Goal: Transaction & Acquisition: Purchase product/service

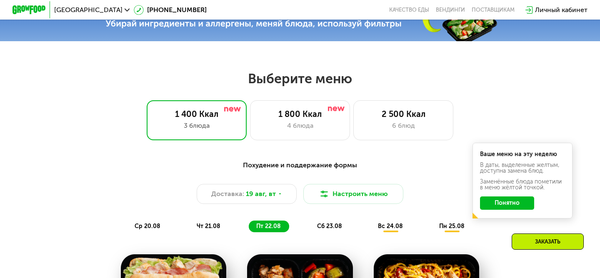
scroll to position [334, 0]
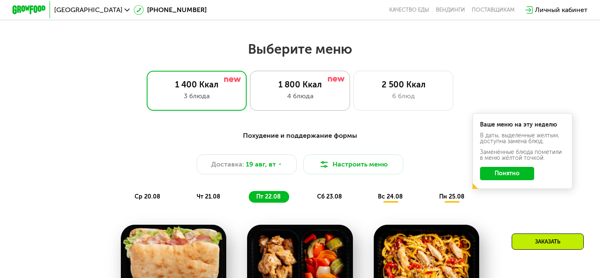
click at [298, 82] on div "1 800 Ккал" at bounding box center [300, 85] width 83 height 10
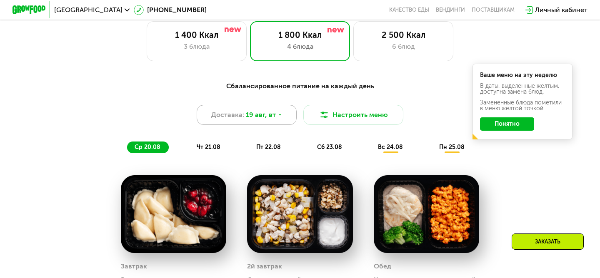
scroll to position [384, 0]
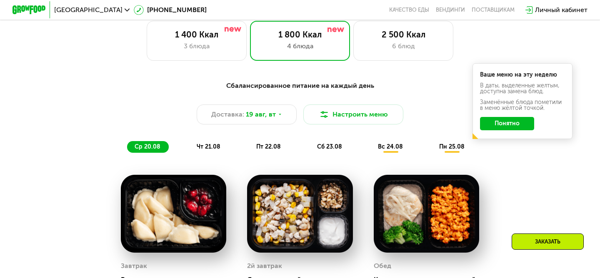
click at [211, 147] on span "чт 21.08" at bounding box center [209, 146] width 24 height 7
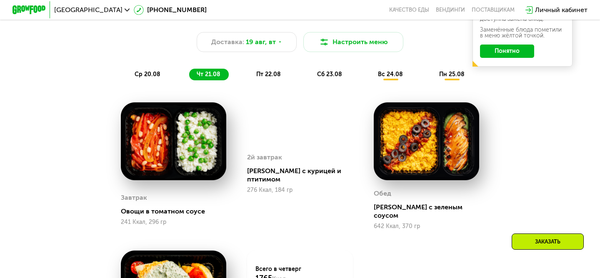
scroll to position [449, 0]
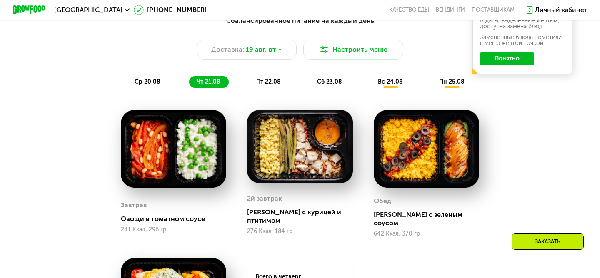
click at [269, 80] on span "пт 22.08" at bounding box center [268, 81] width 25 height 7
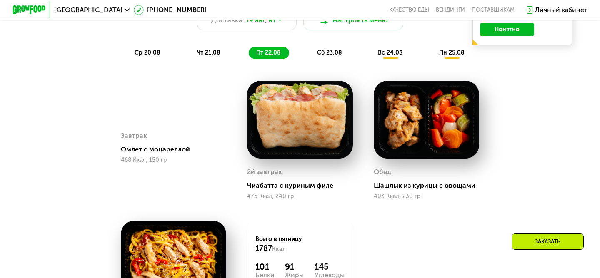
scroll to position [476, 0]
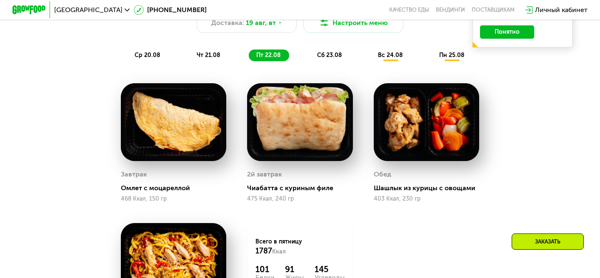
click at [329, 55] on span "сб 23.08" at bounding box center [329, 55] width 25 height 7
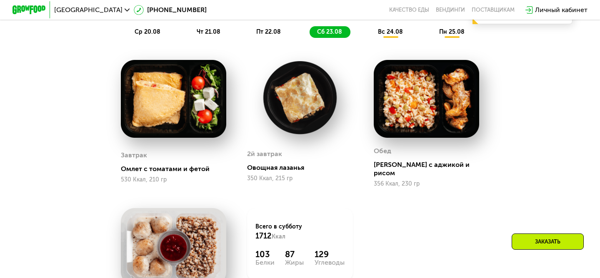
scroll to position [497, 0]
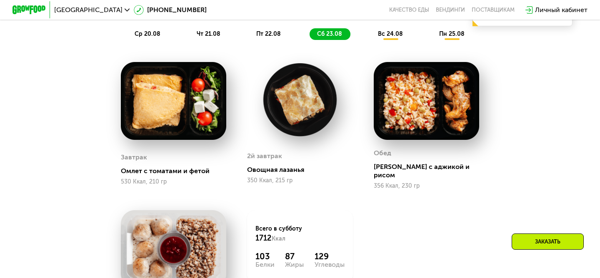
click at [392, 34] on span "вс 24.08" at bounding box center [390, 33] width 25 height 7
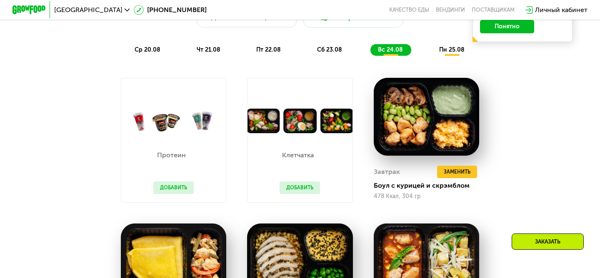
scroll to position [483, 0]
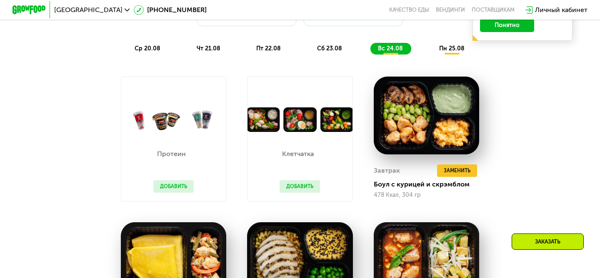
click at [180, 183] on button "Добавить" at bounding box center [173, 187] width 40 height 13
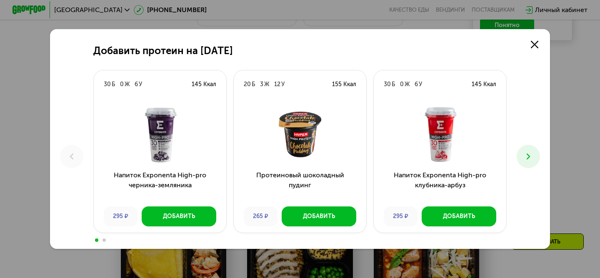
click at [533, 158] on icon at bounding box center [529, 157] width 10 height 10
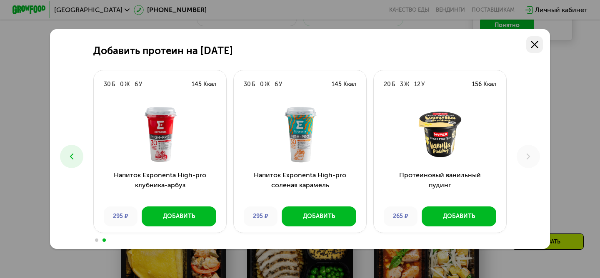
click at [532, 47] on use at bounding box center [535, 45] width 8 height 8
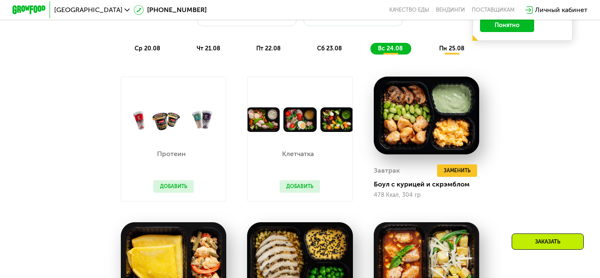
click at [301, 188] on button "Добавить" at bounding box center [300, 187] width 40 height 13
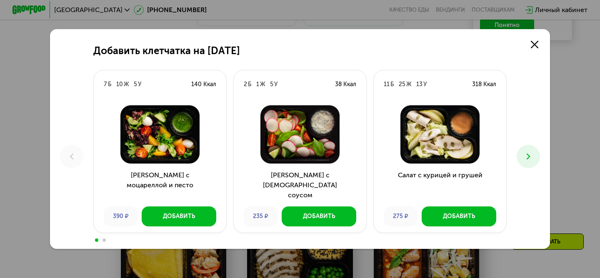
click at [535, 155] on button at bounding box center [528, 156] width 23 height 23
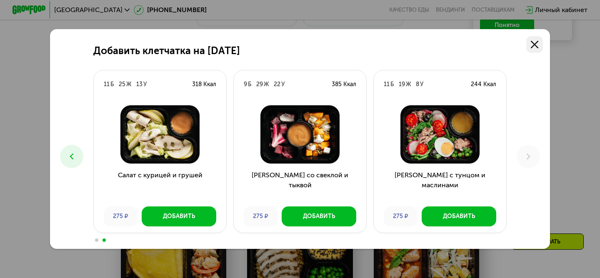
click at [534, 44] on use at bounding box center [535, 45] width 8 height 8
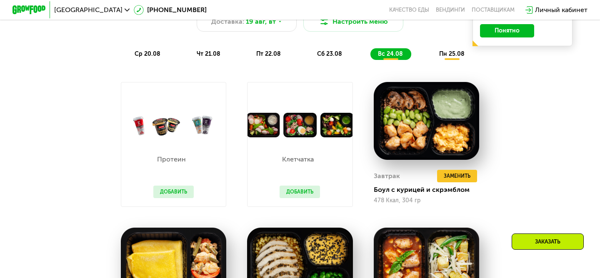
scroll to position [0, 0]
